Goal: Check status: Check status

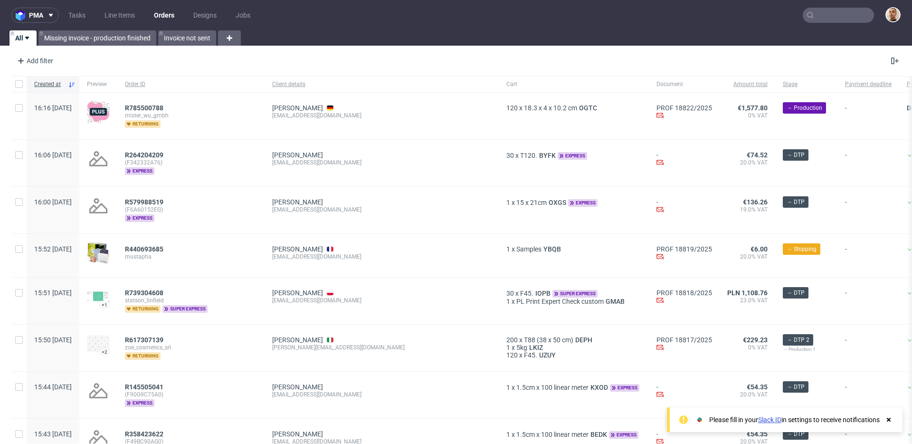
click at [830, 18] on input "text" at bounding box center [838, 15] width 71 height 15
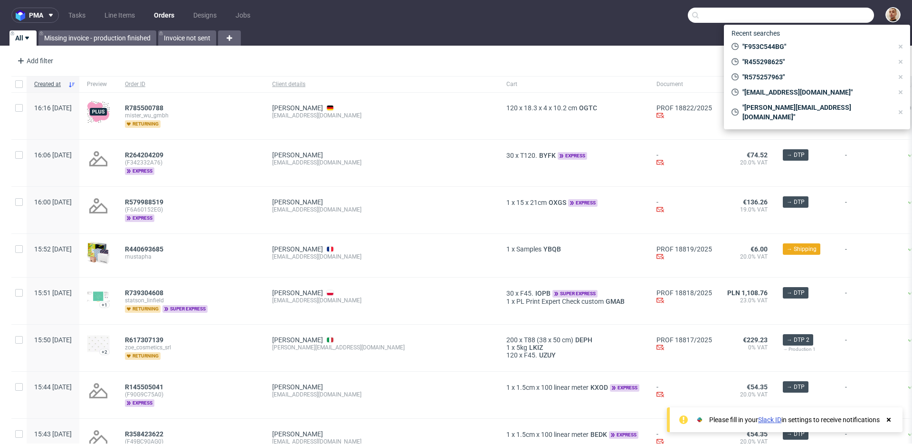
paste input "R174416230"
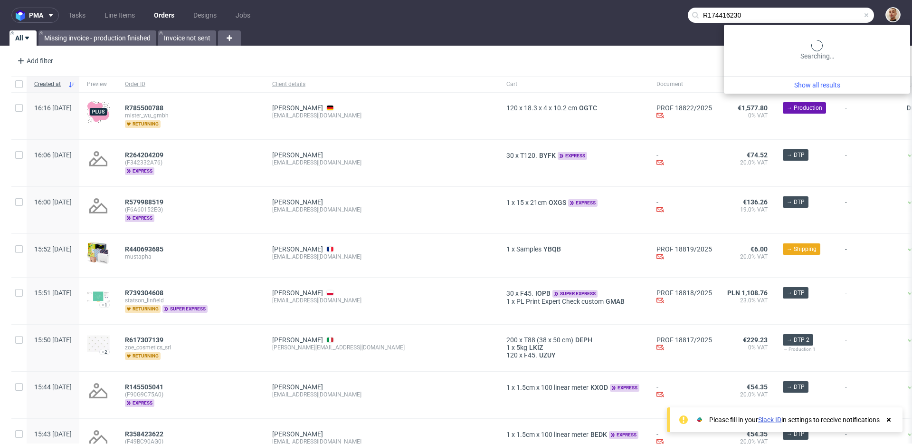
type input "R174416230"
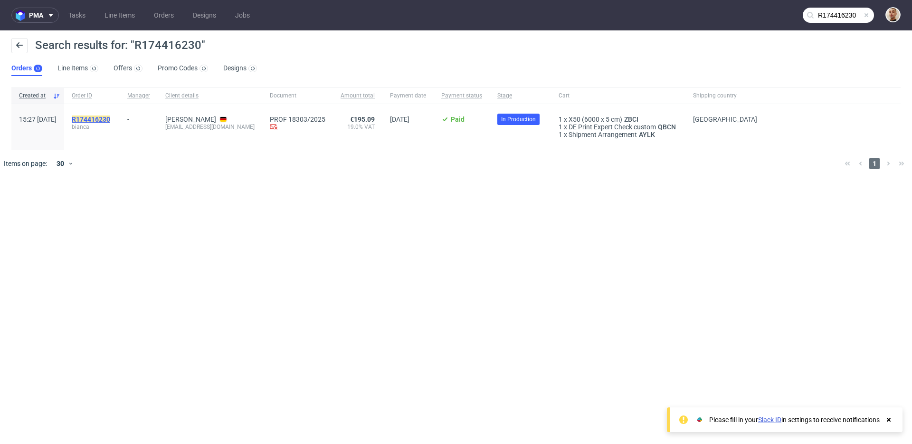
click at [110, 119] on mark "R174416230" at bounding box center [91, 119] width 38 height 8
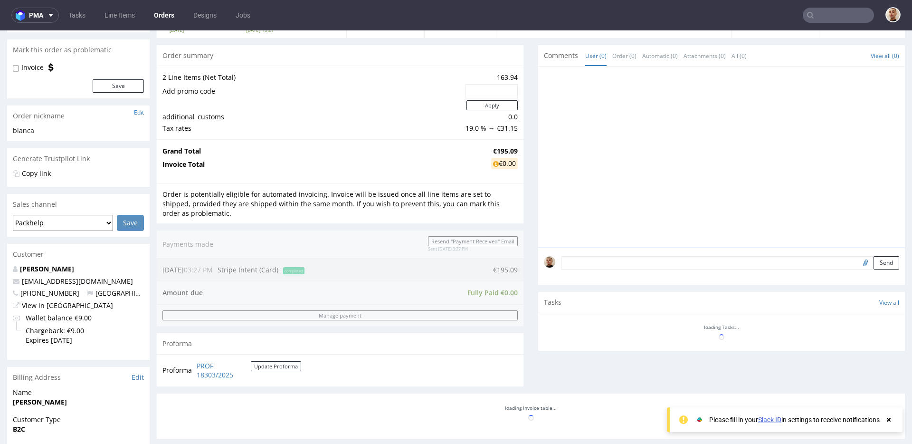
scroll to position [112, 0]
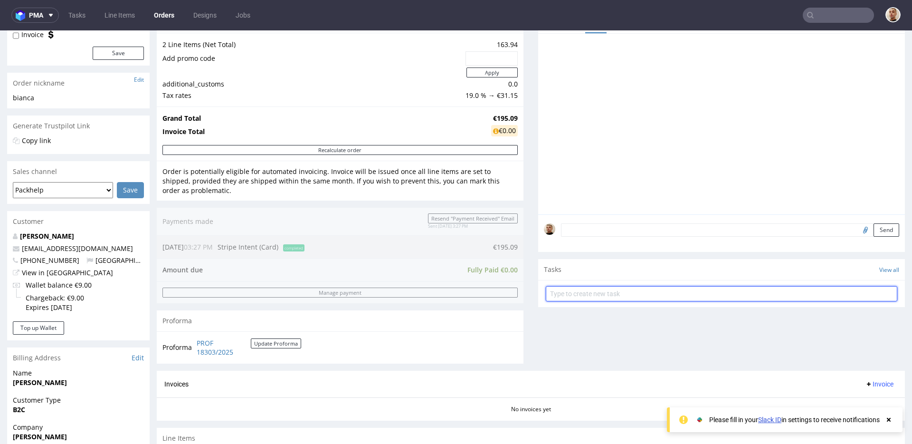
click at [576, 300] on input "text" at bounding box center [722, 293] width 352 height 15
type input "payment link"
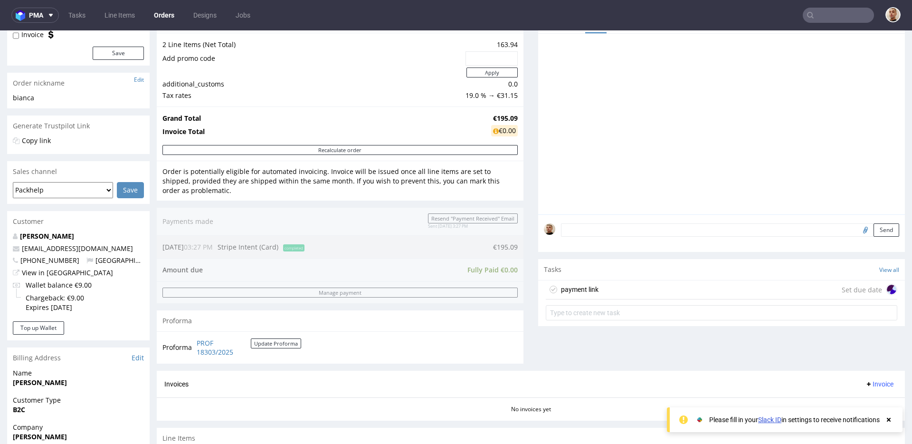
click at [576, 283] on div "payment link" at bounding box center [572, 289] width 53 height 15
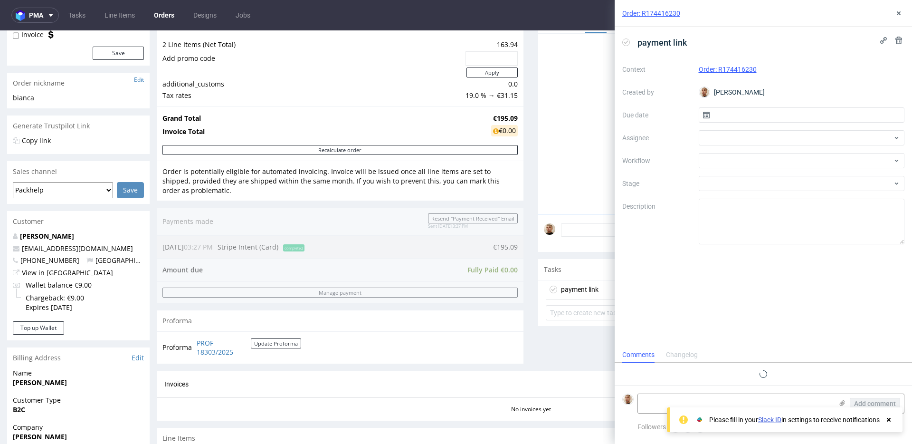
scroll to position [8, 0]
click at [726, 120] on input "text" at bounding box center [802, 114] width 206 height 15
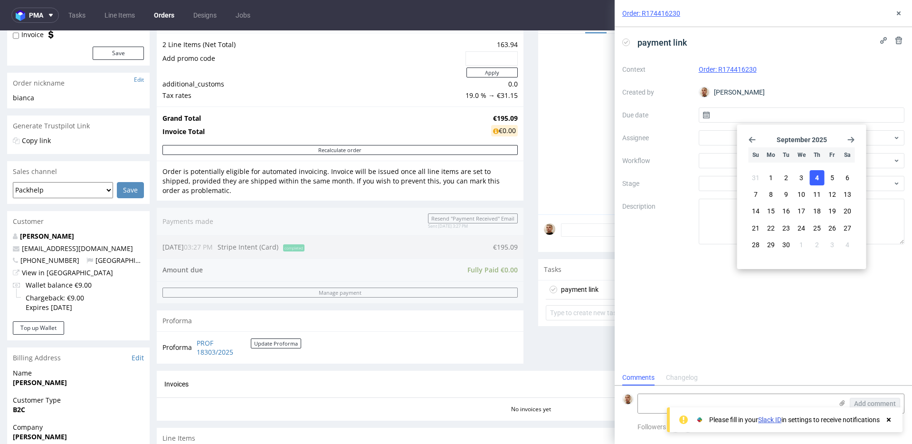
click at [821, 175] on button "4" at bounding box center [817, 177] width 15 height 15
type input "[DATE]"
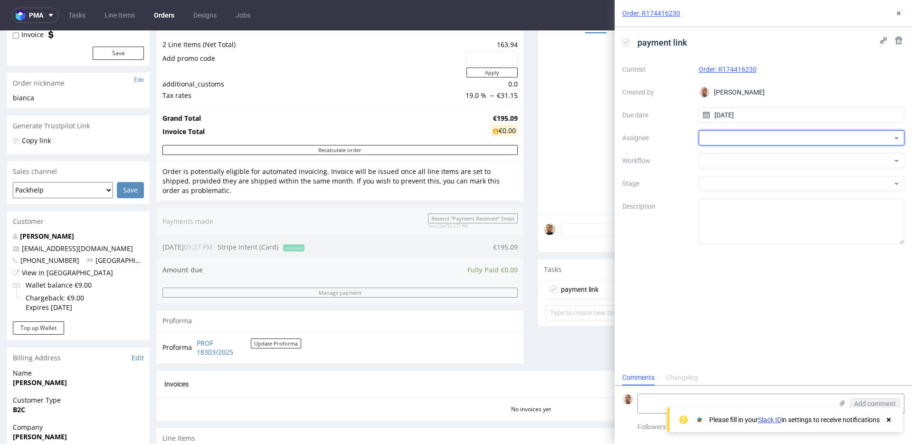
click at [750, 132] on div at bounding box center [802, 137] width 206 height 15
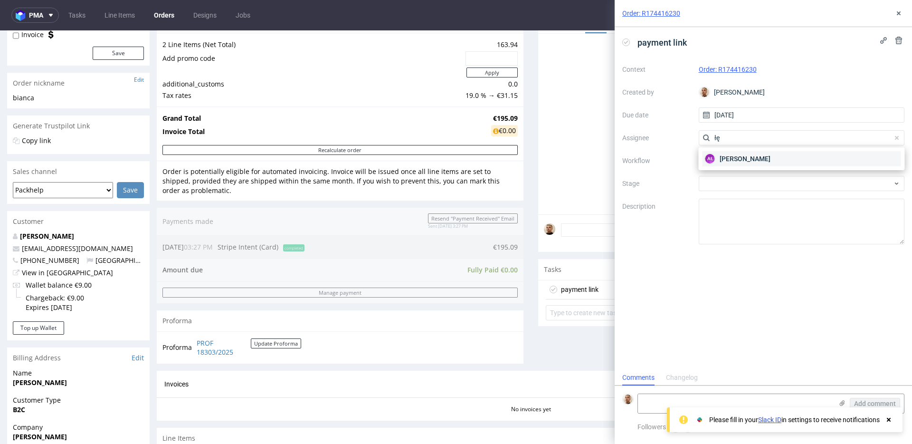
type input "łę"
click at [729, 158] on span "Aleksandra Łętowska" at bounding box center [745, 159] width 51 height 10
click at [729, 158] on div at bounding box center [802, 160] width 206 height 15
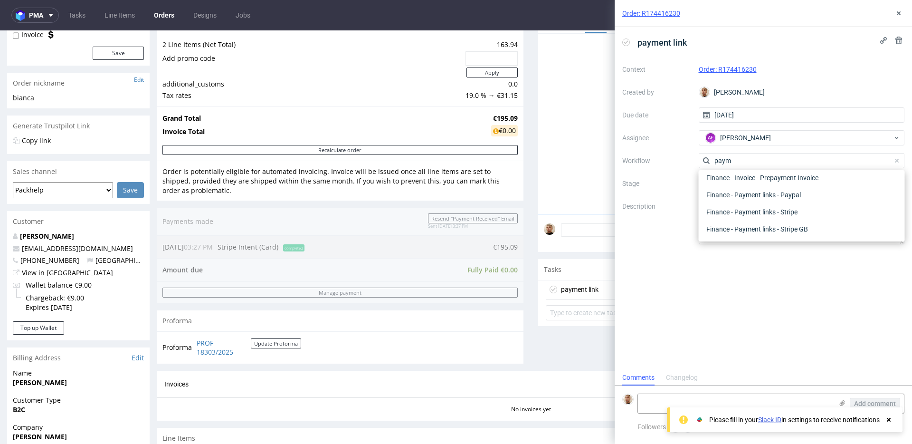
scroll to position [17, 0]
type input "paym"
click at [735, 209] on div "Finance - Payment links - Stripe" at bounding box center [802, 211] width 199 height 17
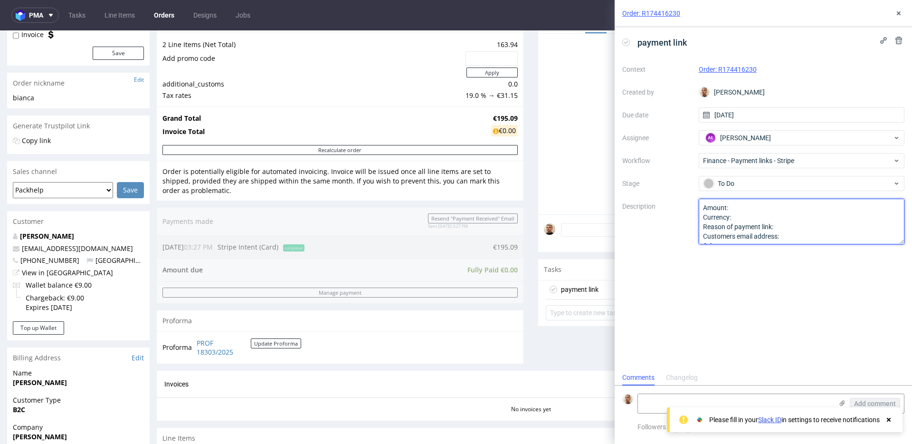
click at [744, 207] on textarea "Amount: Currency: Reason of payment link: Customers email address: Other:" at bounding box center [802, 222] width 206 height 46
paste textarea "114,88 EUR"
click at [790, 229] on textarea "Amount: Currency: Reason of payment link: Customers email address: Other:" at bounding box center [802, 222] width 206 height 46
drag, startPoint x: 137, startPoint y: 251, endPoint x: 23, endPoint y: 250, distance: 114.5
click at [23, 250] on p "bianca.forsblom@elhofreestyle.com" at bounding box center [78, 249] width 131 height 10
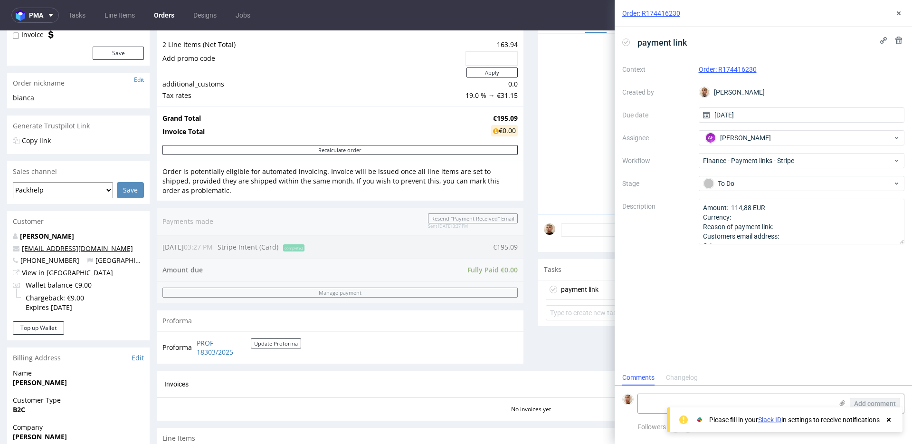
copy link "bianca.forsblom@elhofreestyle.com"
click at [784, 226] on textarea "Amount: 114,88 EUR Currency: Reason of payment link: Customers email address: O…" at bounding box center [802, 222] width 206 height 46
click at [794, 236] on textarea "Amount: 114,88 EUR Currency: Reason of payment link: Customers email address: O…" at bounding box center [802, 222] width 206 height 46
paste textarea "bianca.forsblom@elhofreestyle.com"
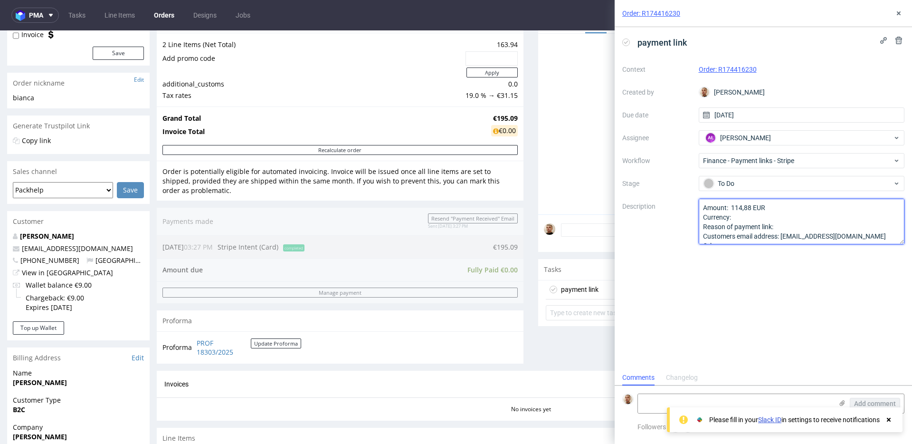
click at [793, 226] on textarea "Amount: 114,88 EUR Currency: Reason of payment link: Customers email address: O…" at bounding box center [802, 222] width 206 height 46
type textarea "Amount: 114,88 EUR Currency: Reason of payment link: super saver delivery optio…"
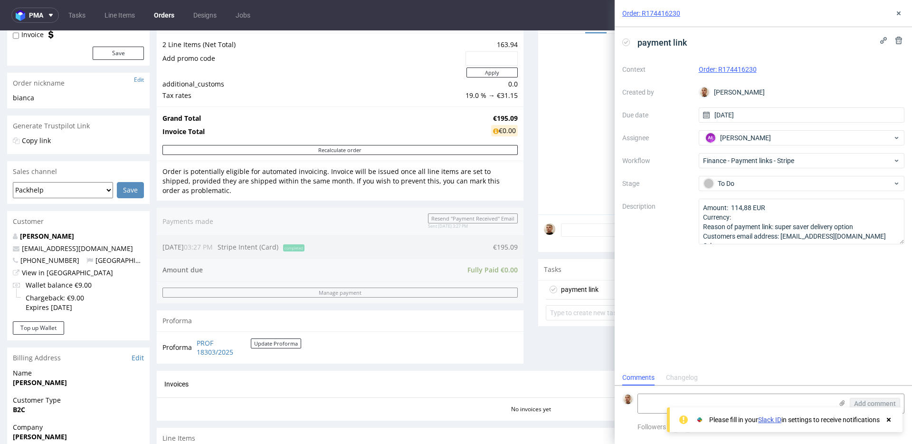
click at [163, 77] on td at bounding box center [313, 73] width 301 height 12
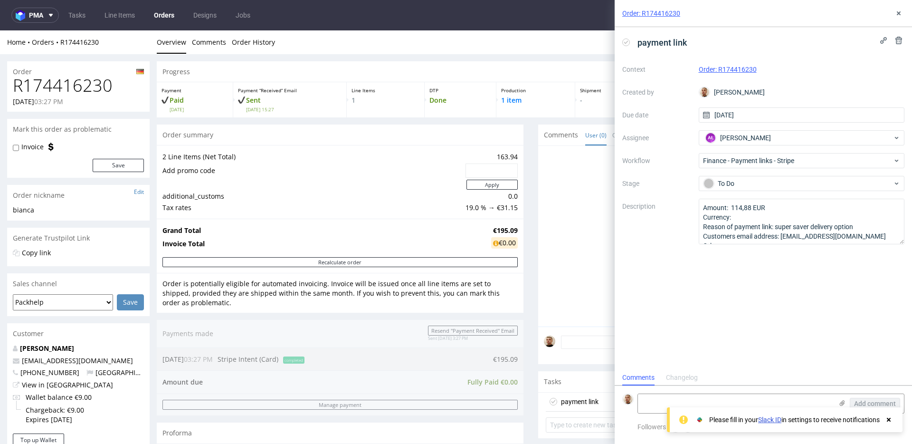
click at [96, 87] on h1 "R174416230" at bounding box center [78, 85] width 131 height 19
copy h1 "R174416230"
click at [899, 12] on use at bounding box center [899, 13] width 4 height 4
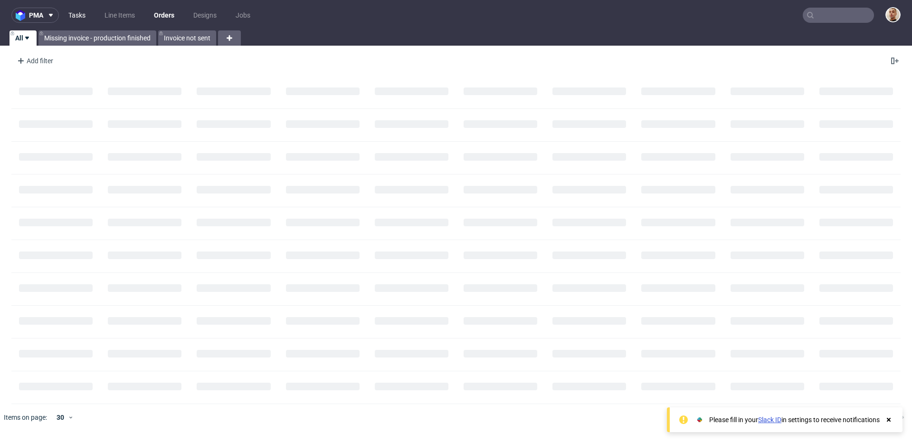
click at [81, 14] on link "Tasks" at bounding box center [77, 15] width 29 height 15
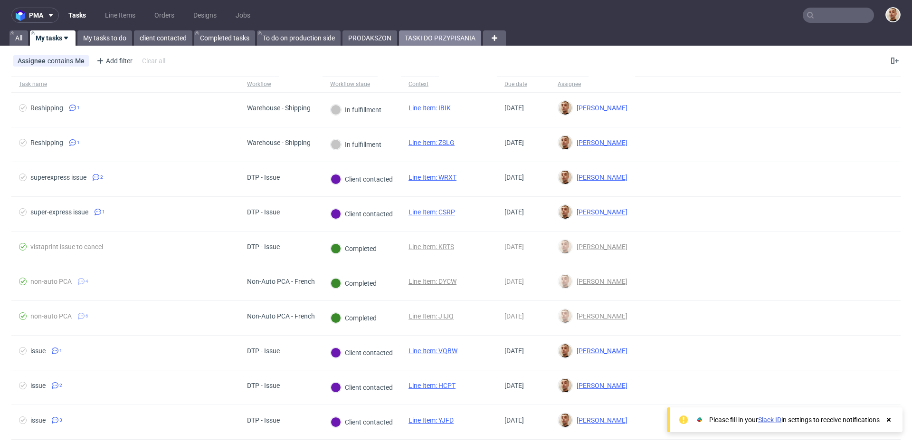
click at [457, 32] on link "TASKI DO PRZYPISANIA" at bounding box center [440, 37] width 82 height 15
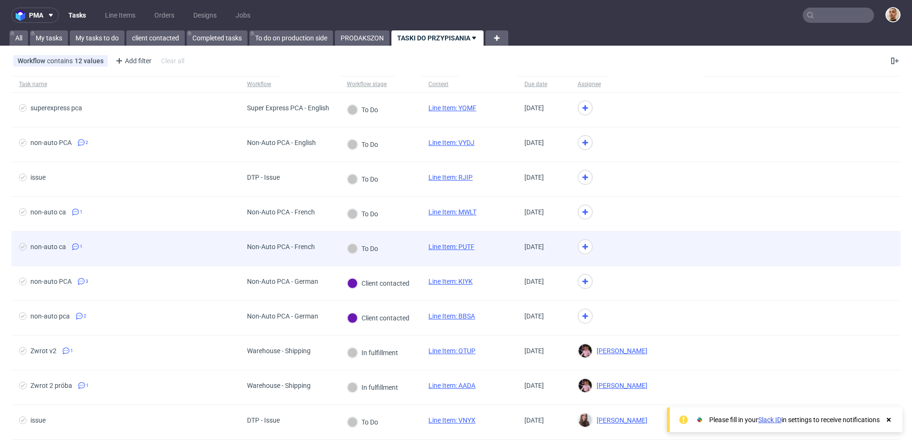
click at [304, 245] on div "Non-Auto PCA - French" at bounding box center [281, 247] width 68 height 8
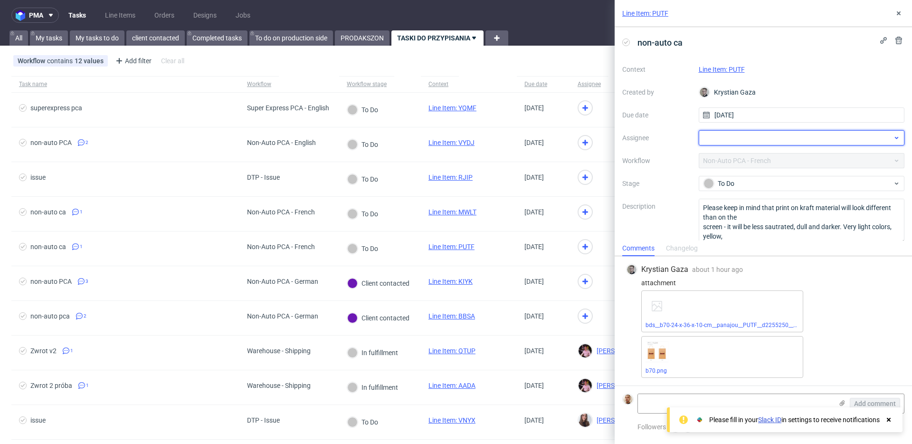
click at [746, 135] on div at bounding box center [802, 137] width 206 height 15
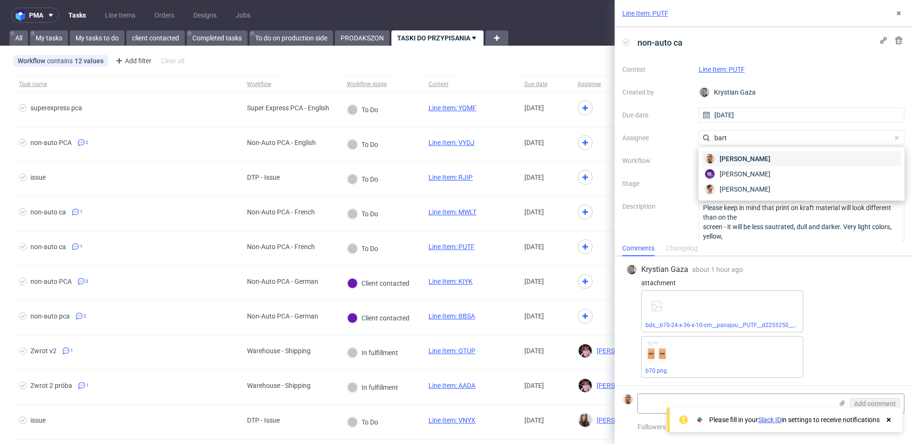
type input "bart"
click at [745, 157] on span "[PERSON_NAME]" at bounding box center [745, 159] width 51 height 10
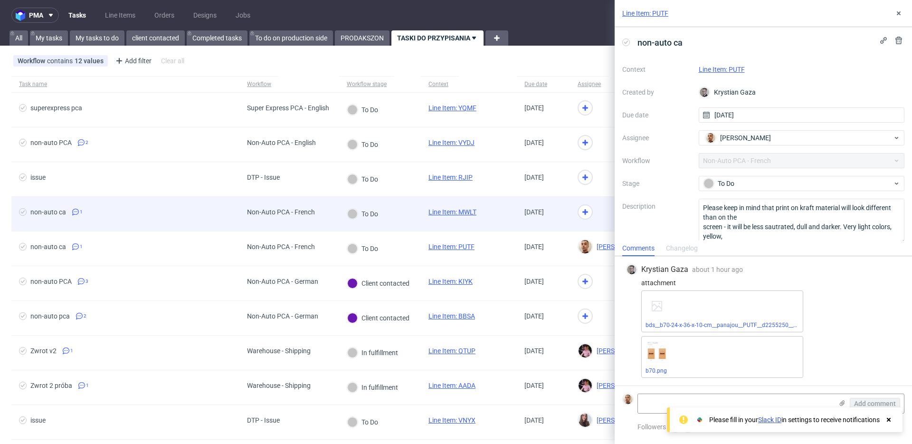
click at [586, 214] on div at bounding box center [636, 214] width 133 height 35
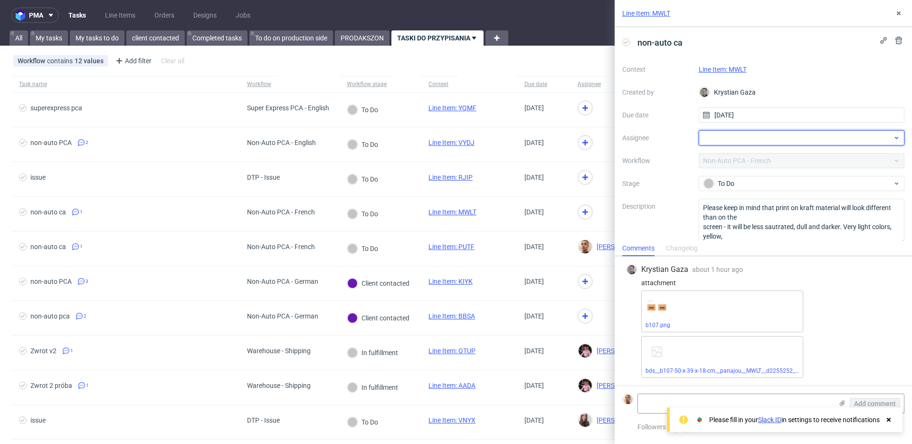
click at [714, 141] on div at bounding box center [802, 137] width 206 height 15
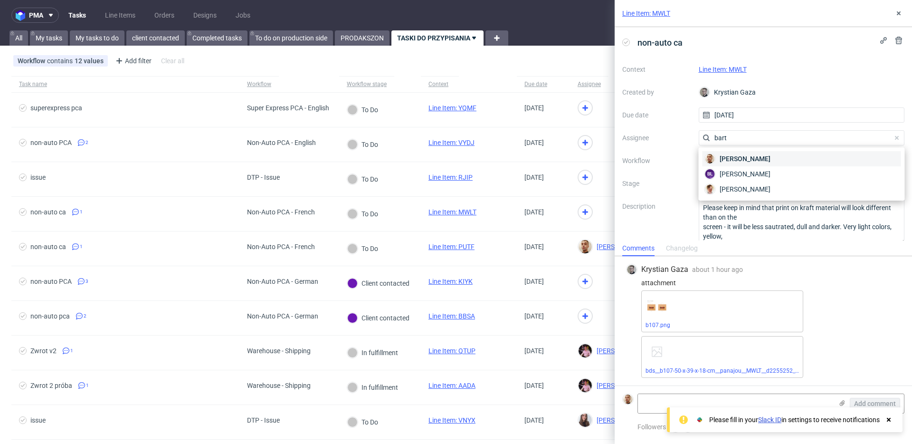
type input "bart"
click at [715, 154] on div "Bartłomiej Leśniczuk" at bounding box center [802, 158] width 199 height 15
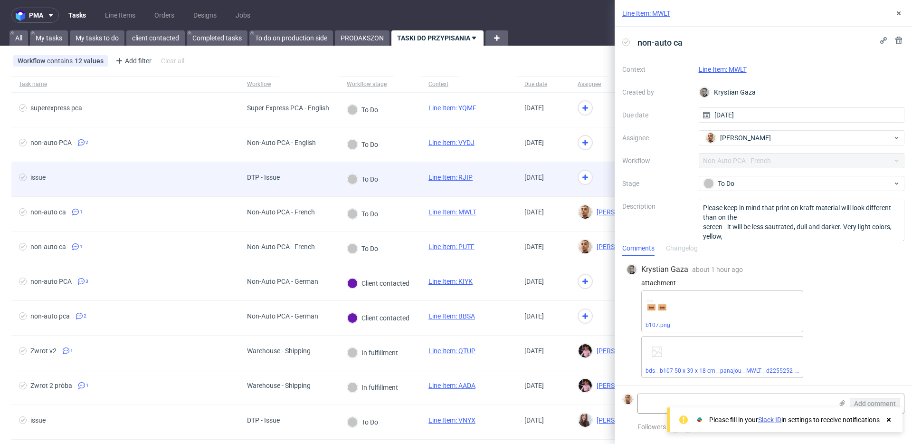
click at [588, 167] on div at bounding box center [636, 179] width 133 height 35
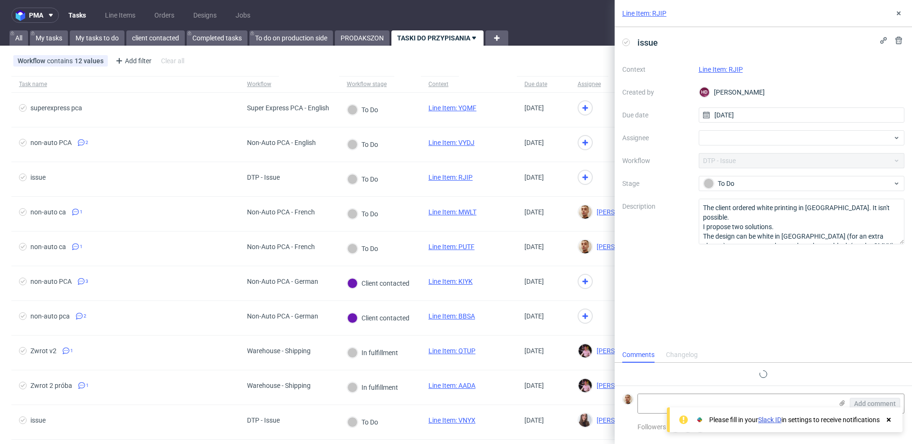
scroll to position [8, 0]
click at [726, 73] on link "Line Item: RJIP" at bounding box center [721, 70] width 44 height 8
click at [752, 139] on div at bounding box center [802, 137] width 206 height 15
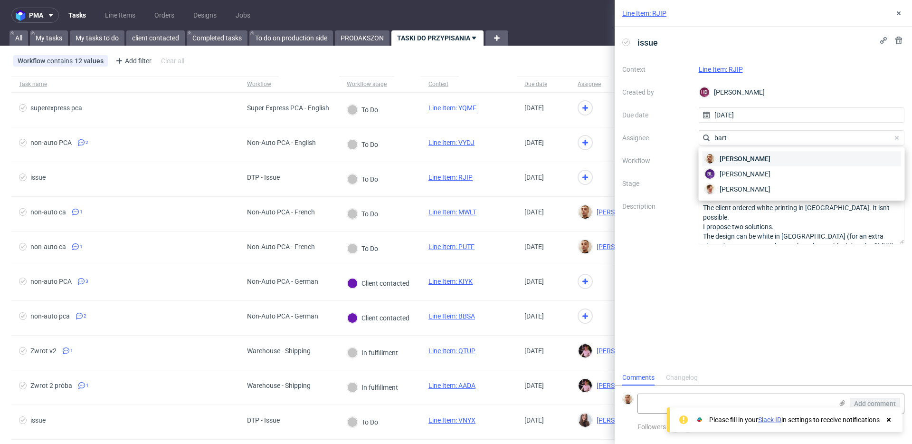
type input "bart"
click at [750, 156] on span "Bartłomiej Leśniczuk" at bounding box center [745, 159] width 51 height 10
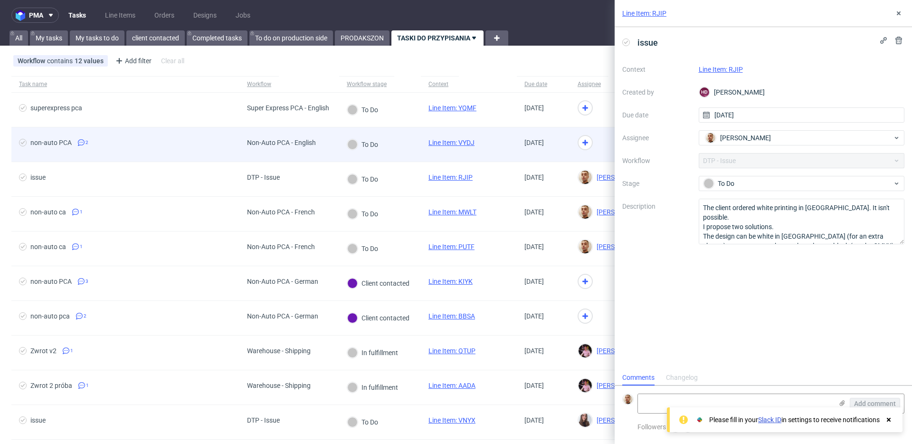
click at [599, 146] on div at bounding box center [636, 144] width 133 height 35
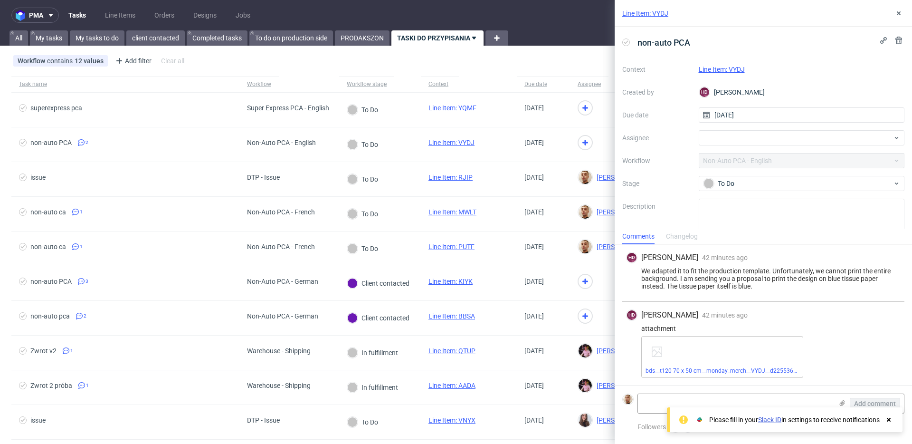
click at [714, 74] on div "Line Item: VYDJ" at bounding box center [802, 69] width 206 height 11
click at [714, 73] on link "Line Item: VYDJ" at bounding box center [722, 70] width 46 height 8
click at [719, 144] on div at bounding box center [802, 137] width 206 height 15
type input "matt"
click at [719, 157] on div "Matteo Corsico" at bounding box center [802, 158] width 199 height 15
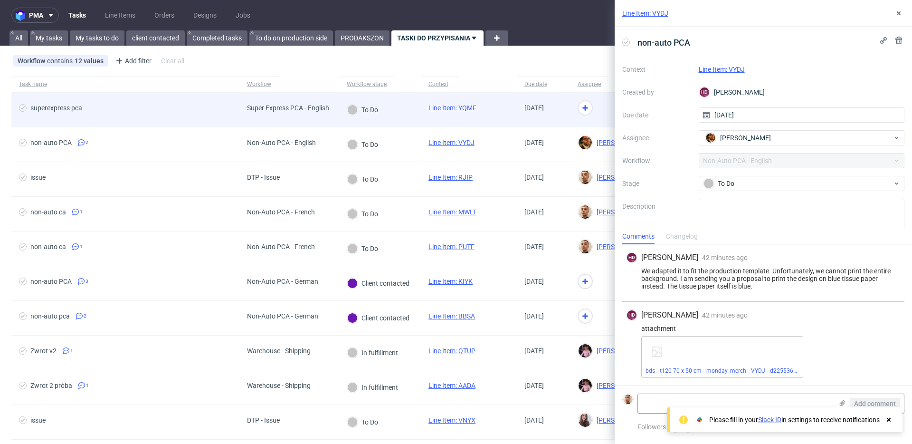
click at [589, 108] on div at bounding box center [636, 110] width 133 height 35
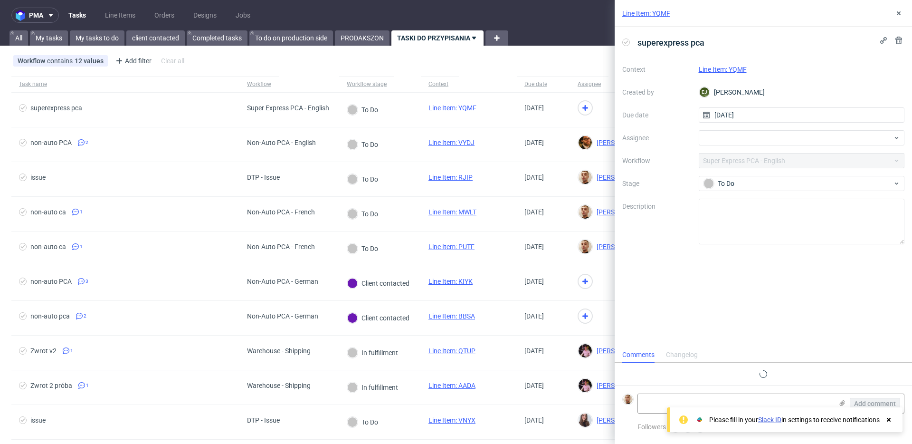
scroll to position [8, 0]
click at [709, 70] on link "Line Item: YQMF" at bounding box center [723, 70] width 48 height 8
click at [724, 138] on div at bounding box center [802, 137] width 206 height 15
type input "matt"
click at [734, 158] on span "Matteo Corsico" at bounding box center [745, 159] width 51 height 10
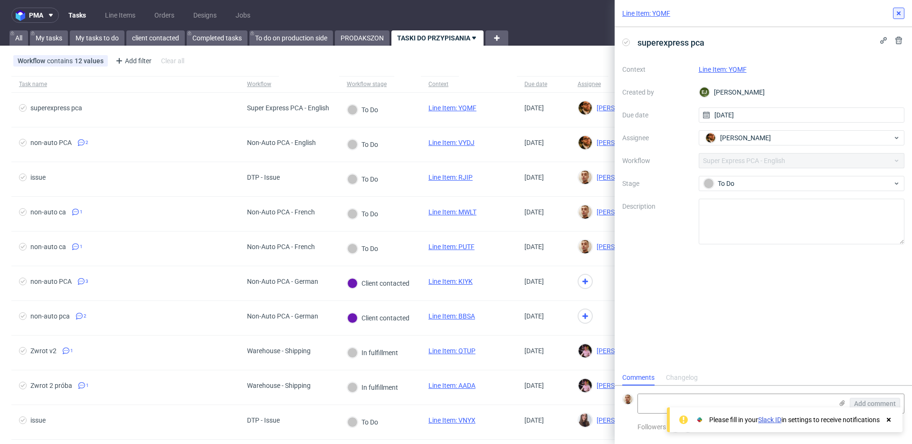
click at [895, 10] on button at bounding box center [898, 13] width 11 height 11
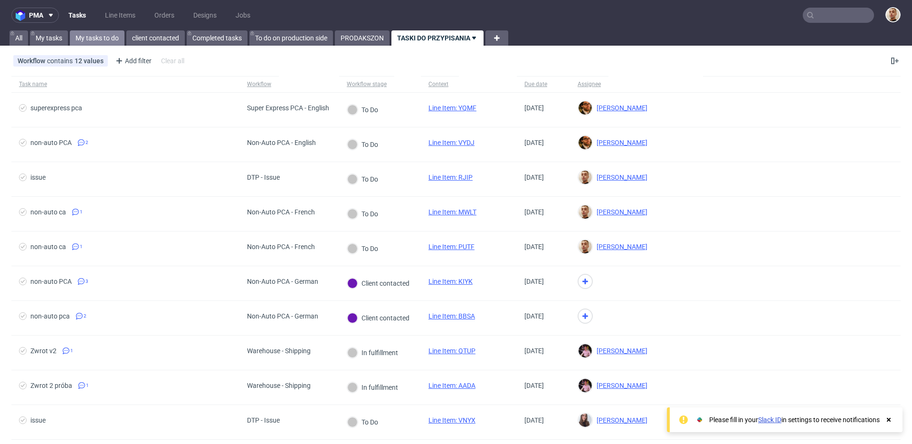
click at [86, 41] on link "My tasks to do" at bounding box center [97, 37] width 55 height 15
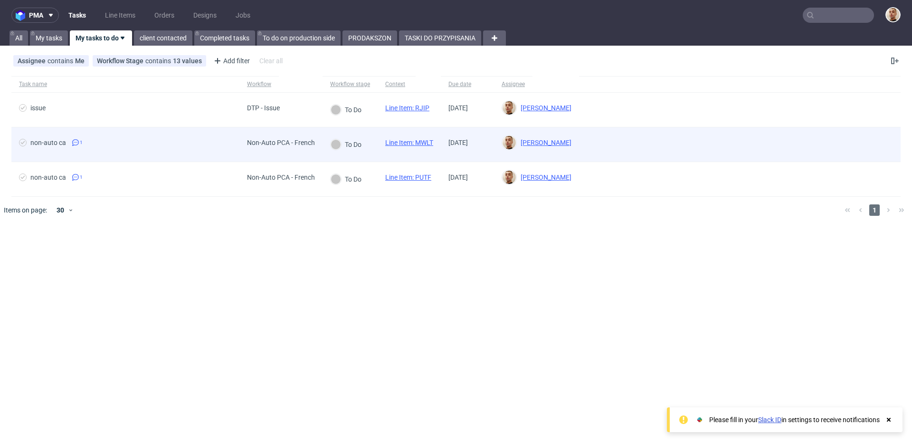
click at [97, 132] on div "non-auto ca 1" at bounding box center [125, 144] width 228 height 34
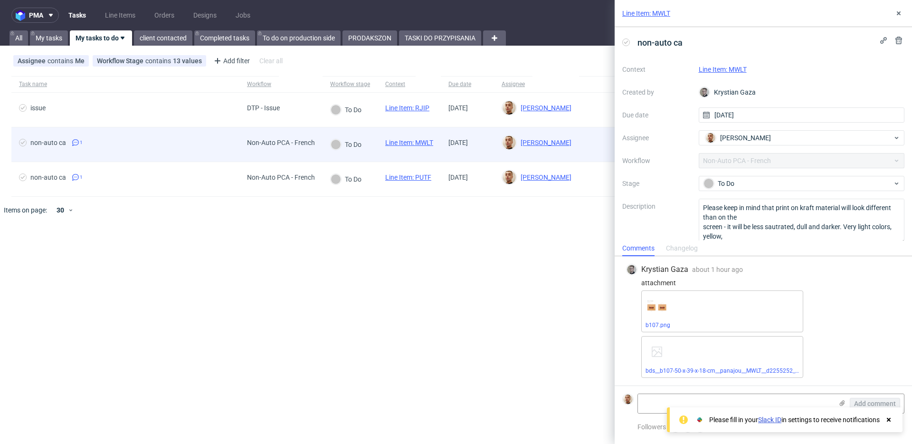
click at [107, 154] on div "non-auto ca 1" at bounding box center [125, 144] width 228 height 34
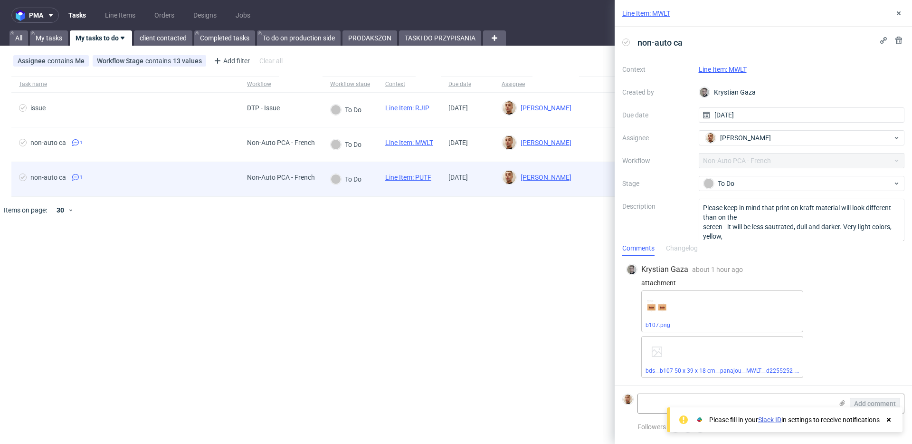
click at [115, 171] on div "non-auto ca 1" at bounding box center [125, 179] width 228 height 34
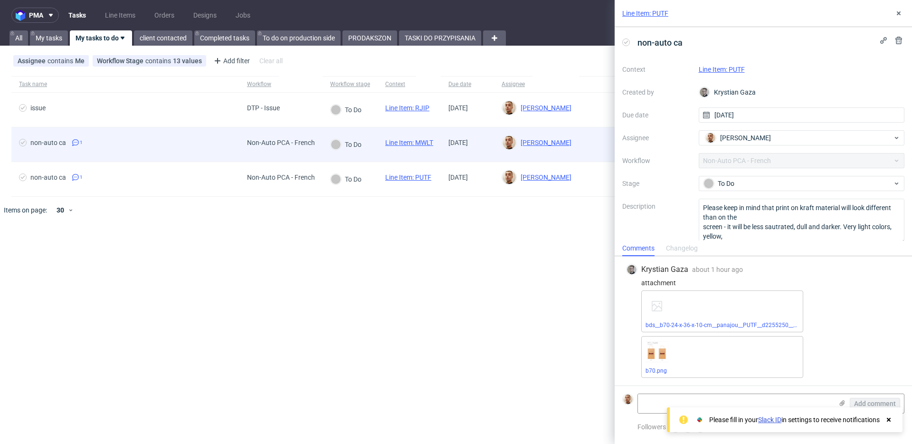
click at [130, 147] on span "non-auto ca 1" at bounding box center [125, 144] width 213 height 11
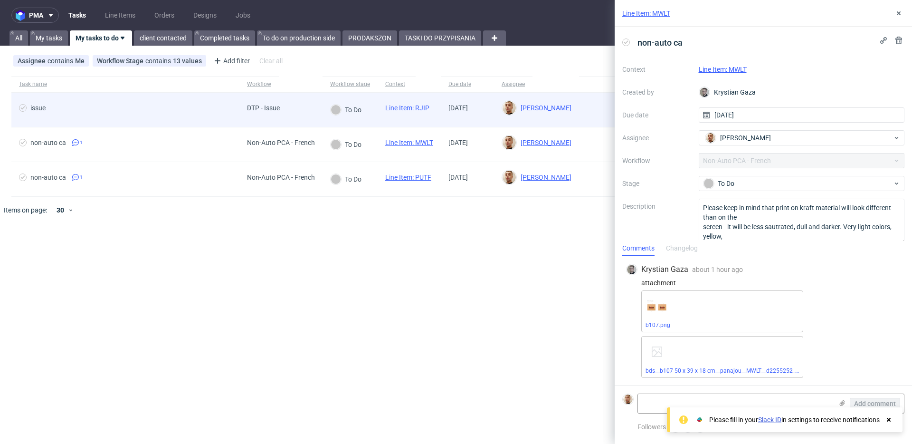
click at [147, 123] on div "issue" at bounding box center [125, 110] width 228 height 34
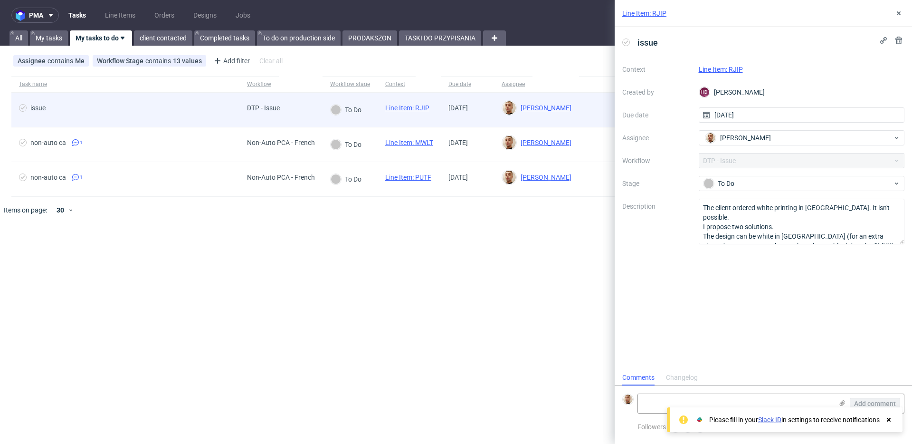
scroll to position [8, 0]
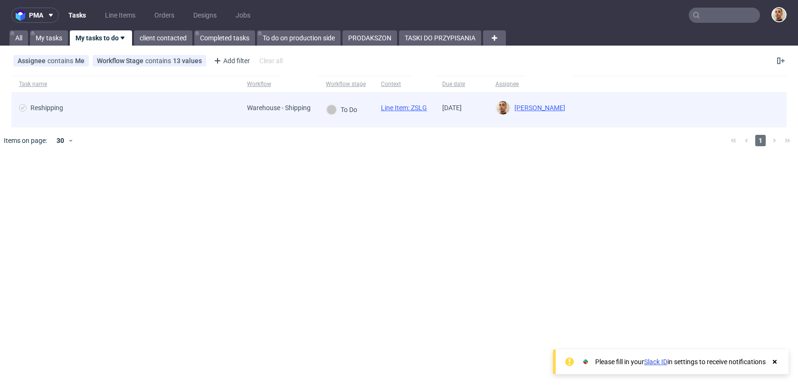
scroll to position [8, 0]
click at [107, 109] on span "Reshipping" at bounding box center [125, 109] width 213 height 11
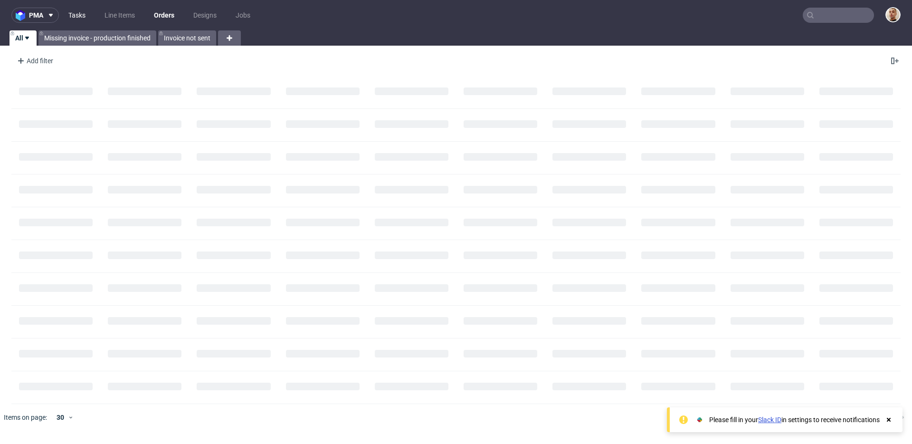
click at [86, 15] on link "Tasks" at bounding box center [77, 15] width 29 height 15
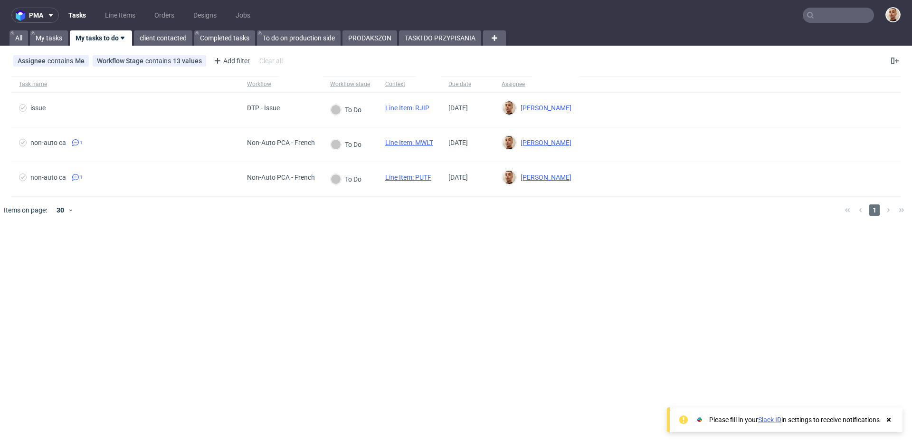
click at [429, 46] on div "pma Tasks Line Items Orders Designs Jobs All My tasks My tasks to do client con…" at bounding box center [456, 222] width 912 height 444
click at [430, 41] on link "TASKI DO PRZYPISANIA" at bounding box center [440, 37] width 82 height 15
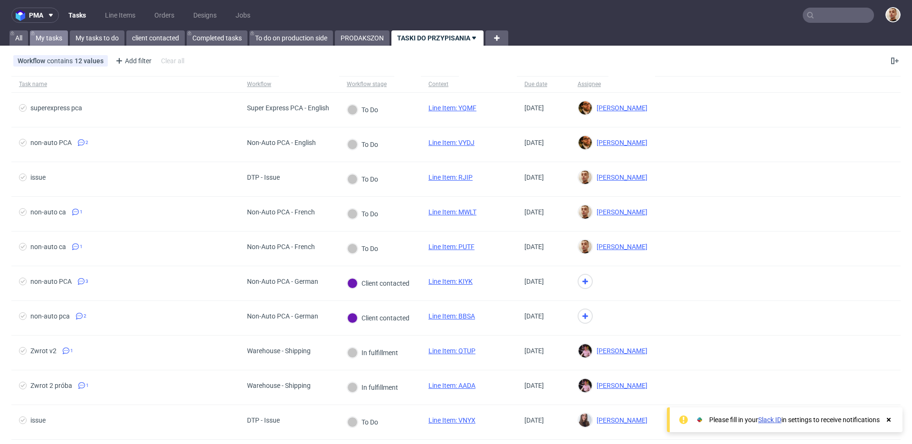
click at [51, 36] on link "My tasks" at bounding box center [49, 37] width 38 height 15
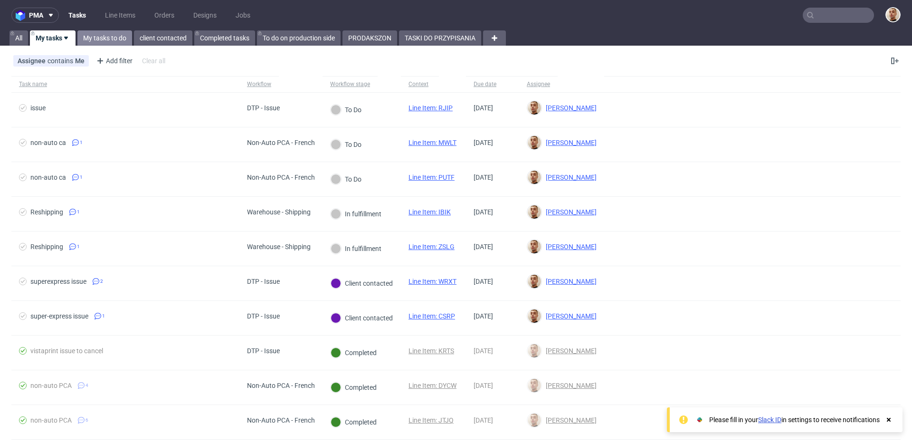
click at [83, 38] on link "My tasks to do" at bounding box center [104, 37] width 55 height 15
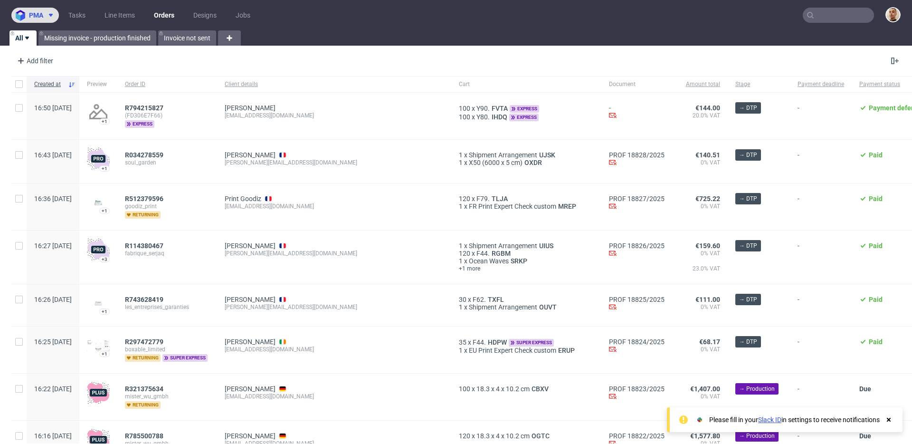
click at [51, 13] on icon at bounding box center [51, 15] width 8 height 8
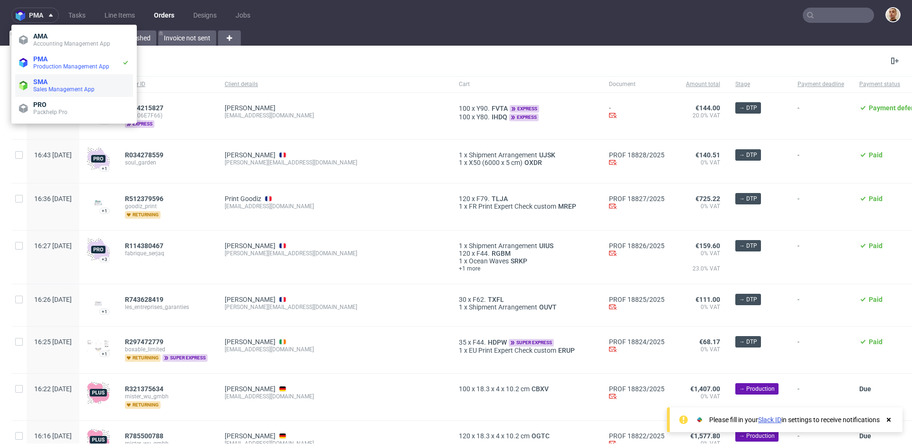
click at [49, 82] on span "SMA" at bounding box center [81, 82] width 96 height 8
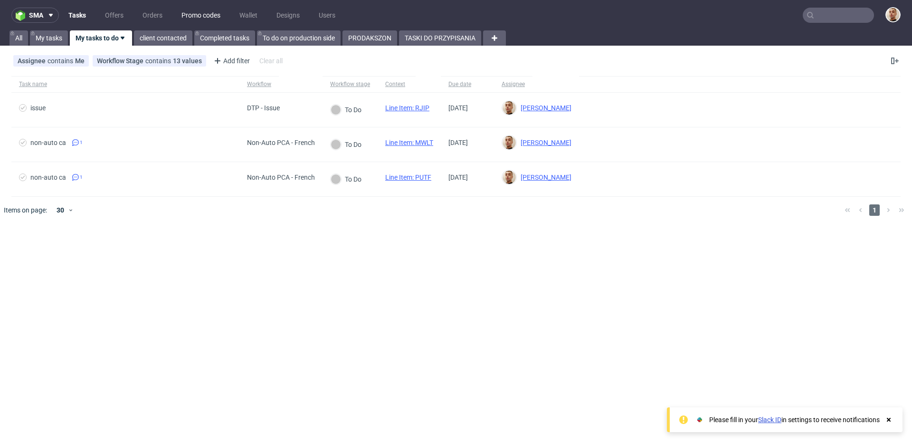
click at [217, 16] on link "Promo codes" at bounding box center [201, 15] width 50 height 15
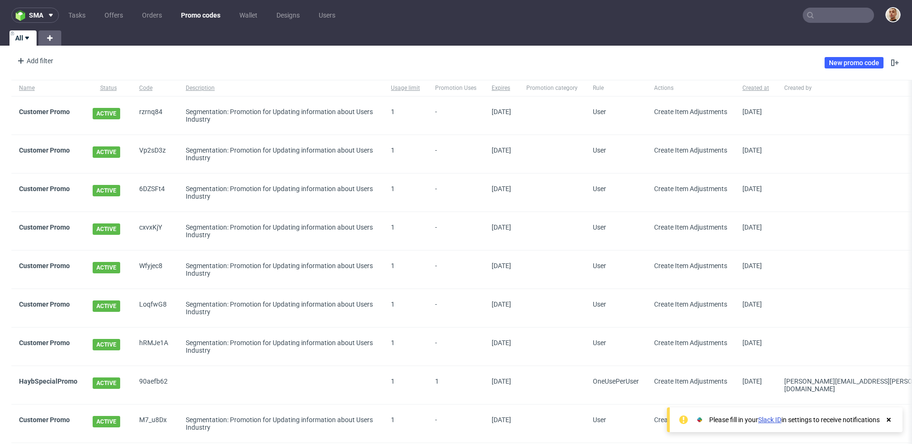
click at [838, 19] on input "text" at bounding box center [838, 15] width 71 height 15
paste input "864fbfd1"
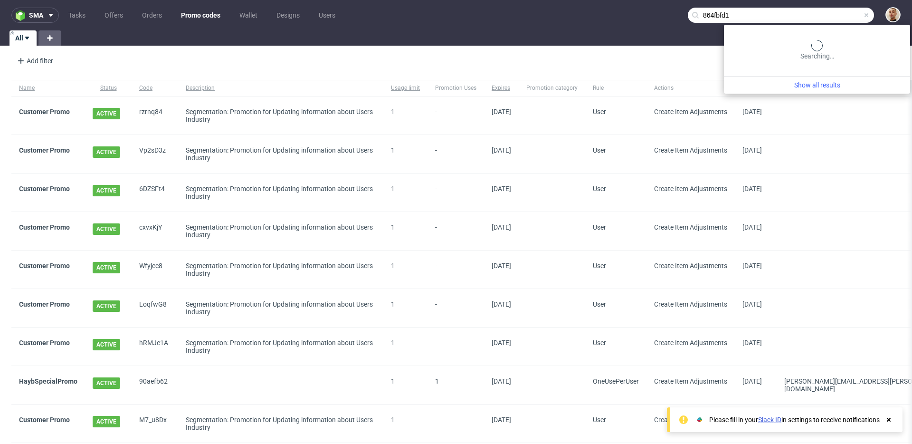
type input "864fbfd1"
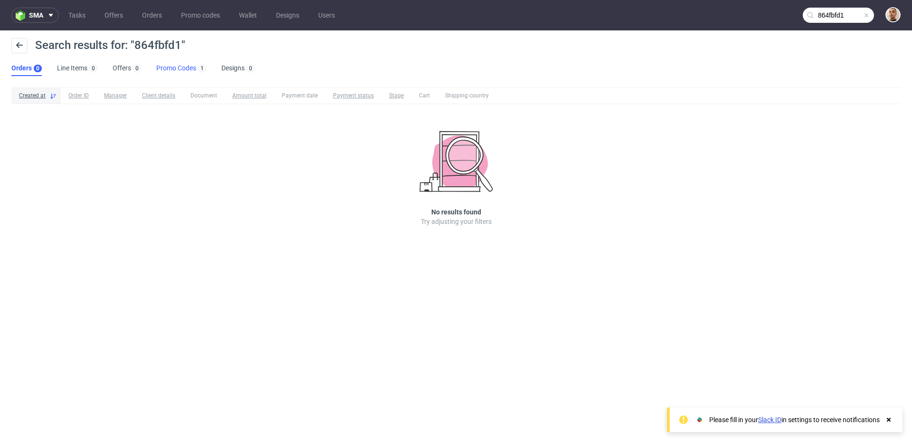
click at [162, 70] on link "Promo Codes 1" at bounding box center [181, 68] width 50 height 15
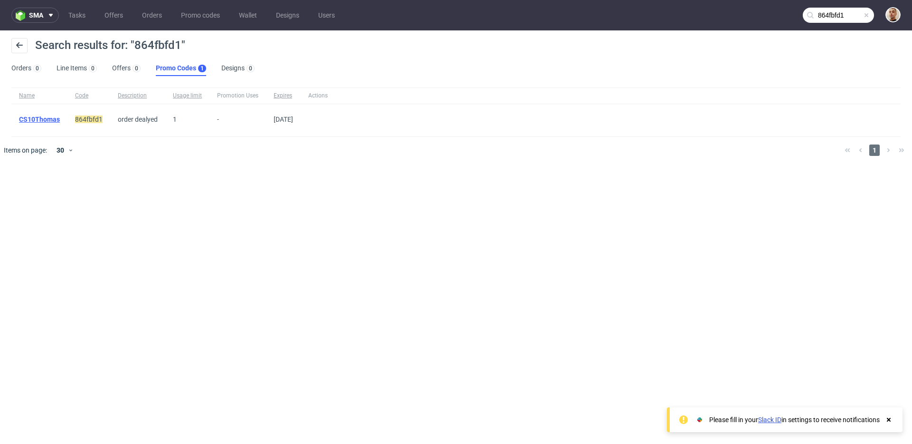
click at [45, 120] on link "CS10Thomas" at bounding box center [39, 119] width 41 height 8
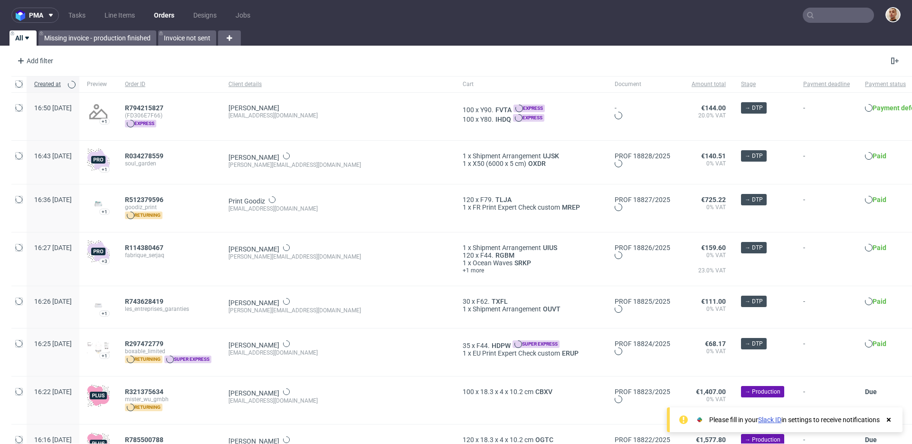
click at [841, 5] on nav "pma Tasks Line Items Orders Designs Jobs" at bounding box center [456, 15] width 912 height 30
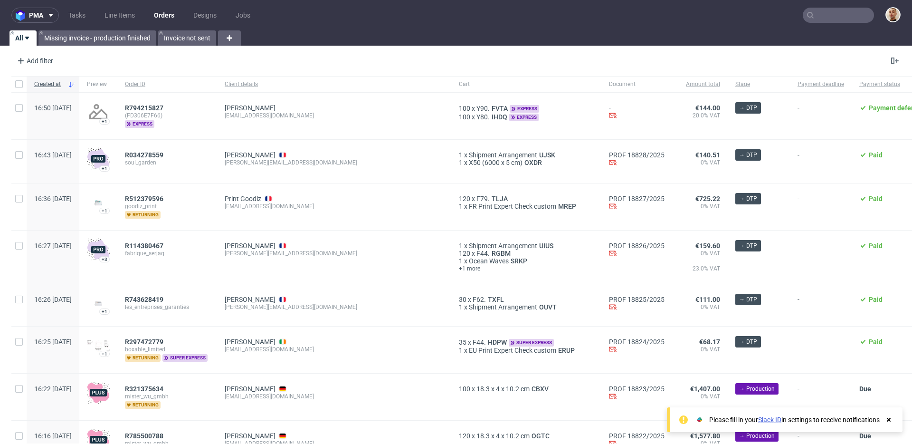
click at [826, 19] on input "text" at bounding box center [838, 15] width 71 height 15
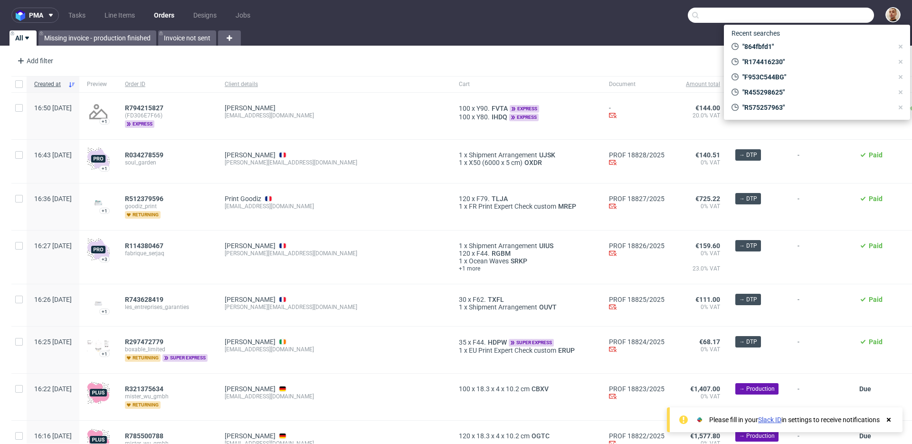
paste input "864fbfd1"
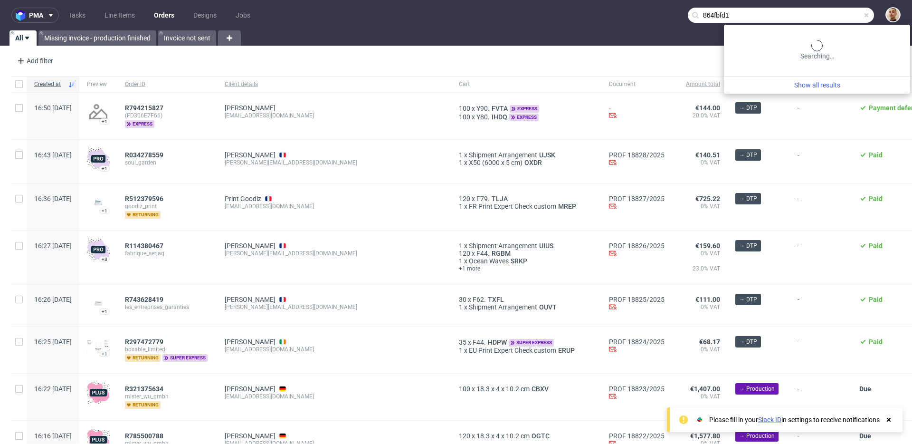
type input "864fbfd1"
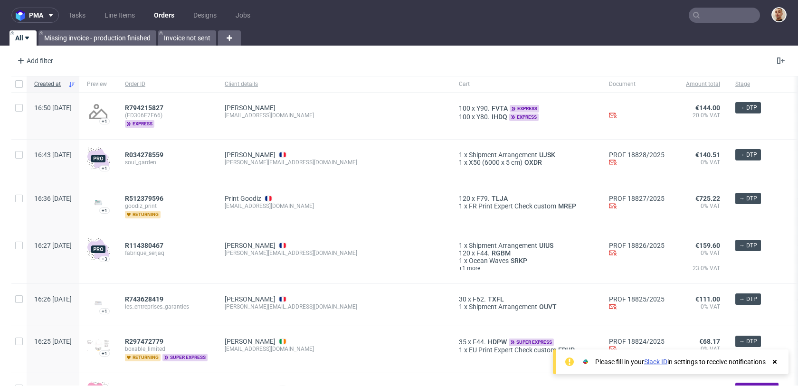
click at [698, 22] on input "text" at bounding box center [724, 15] width 71 height 15
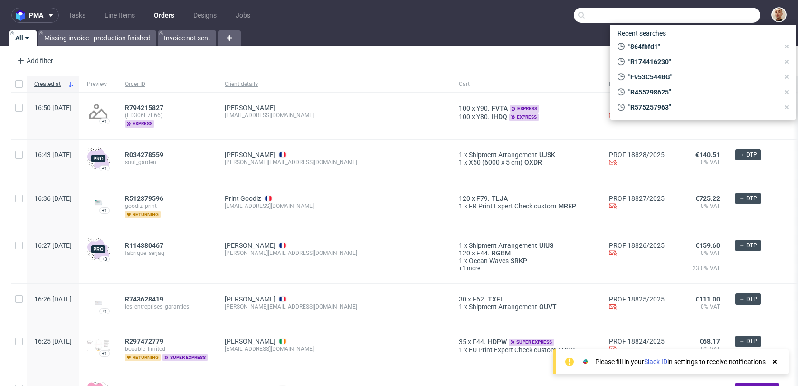
paste input "864fbfd1"
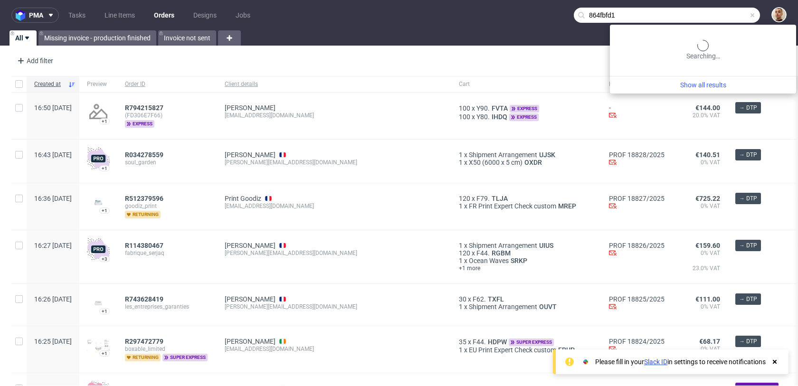
type input "864fbfd1"
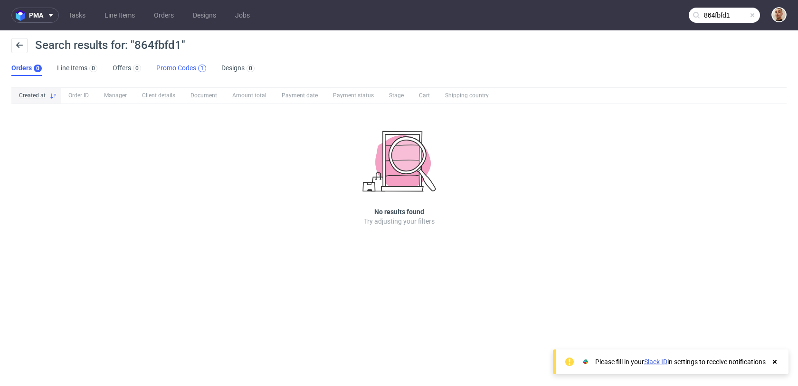
click at [201, 67] on div "1" at bounding box center [202, 68] width 3 height 7
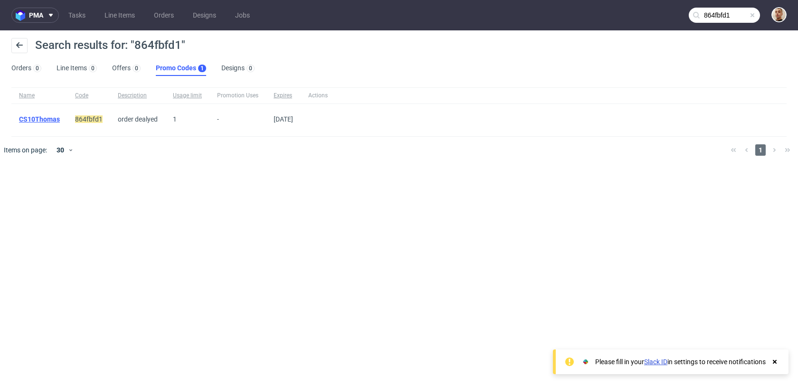
click at [52, 118] on link "CS10Thomas" at bounding box center [39, 119] width 41 height 8
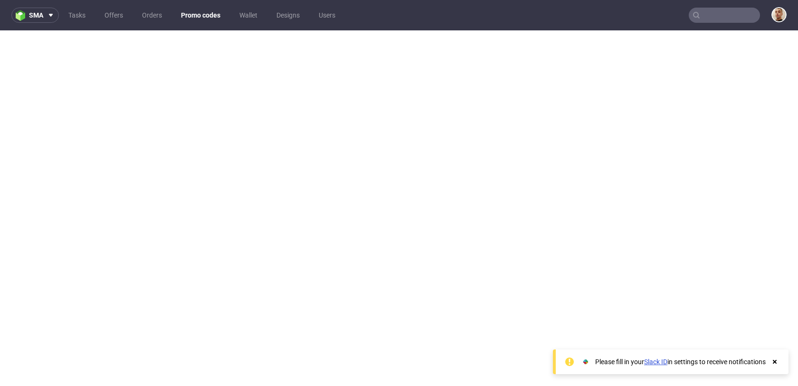
click at [723, 19] on input "text" at bounding box center [724, 15] width 71 height 15
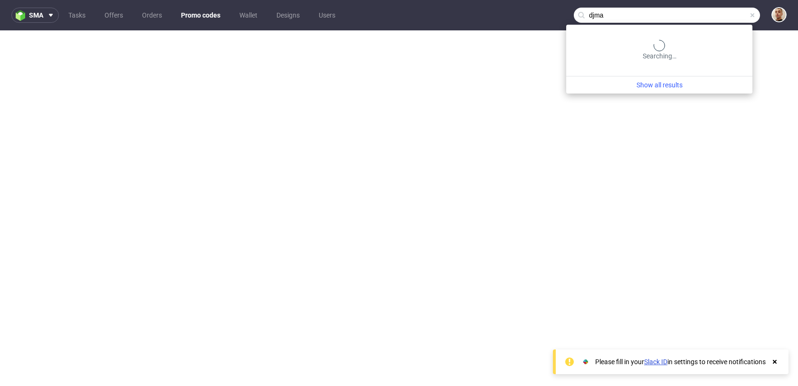
type input "djma"
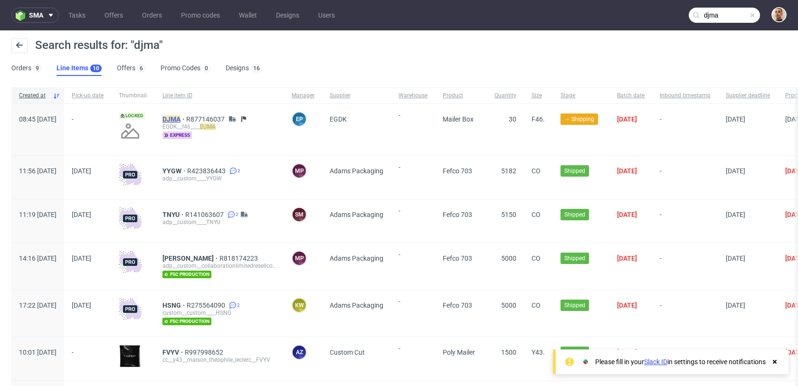
click at [181, 117] on mark "DJMA" at bounding box center [172, 119] width 18 height 8
